Goal: Task Accomplishment & Management: Complete application form

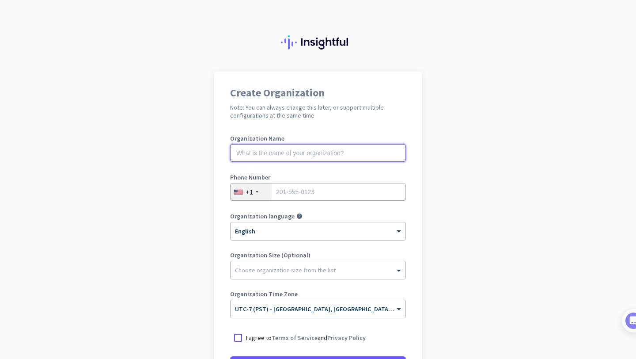
click at [300, 154] on input "text" at bounding box center [318, 153] width 176 height 18
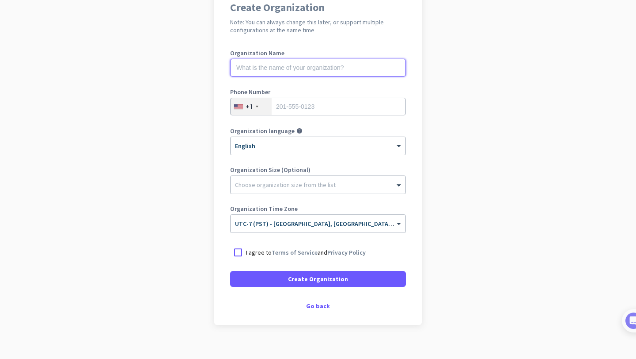
scroll to position [87, 0]
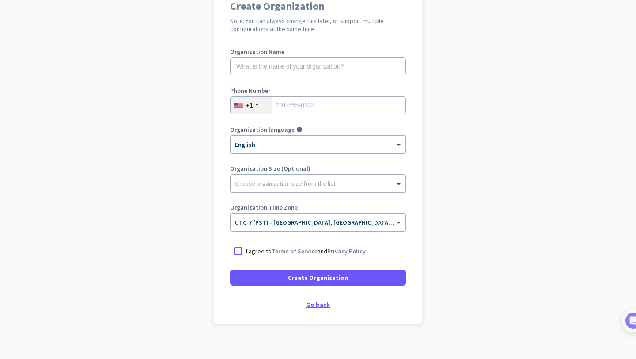
click at [321, 303] on div "Go back" at bounding box center [318, 304] width 176 height 6
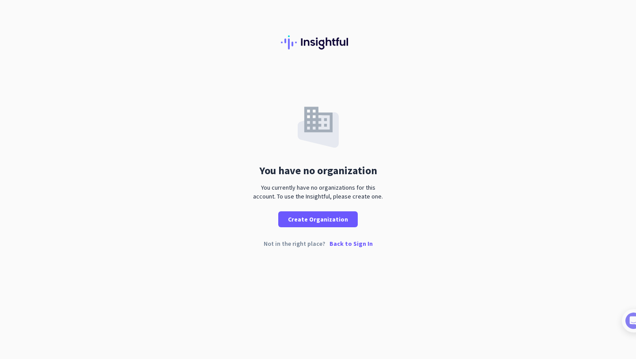
click at [354, 248] on div "Not in the right place? Back to Sign In" at bounding box center [318, 250] width 636 height 20
click at [352, 245] on p "Back to Sign In" at bounding box center [351, 243] width 43 height 6
